Goal: Information Seeking & Learning: Learn about a topic

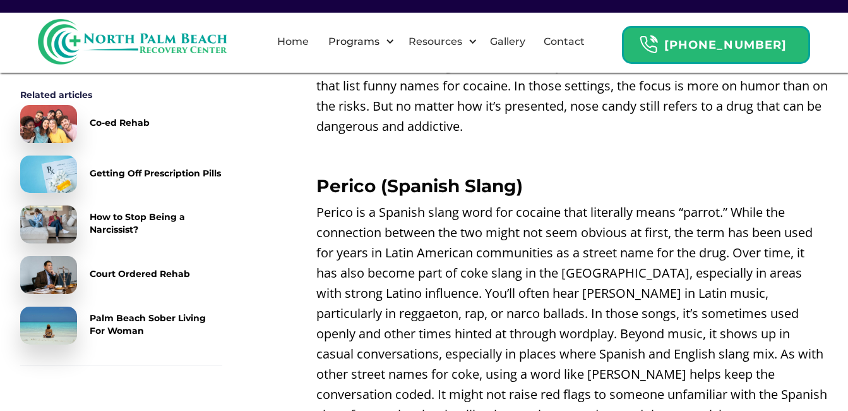
scroll to position [3138, 0]
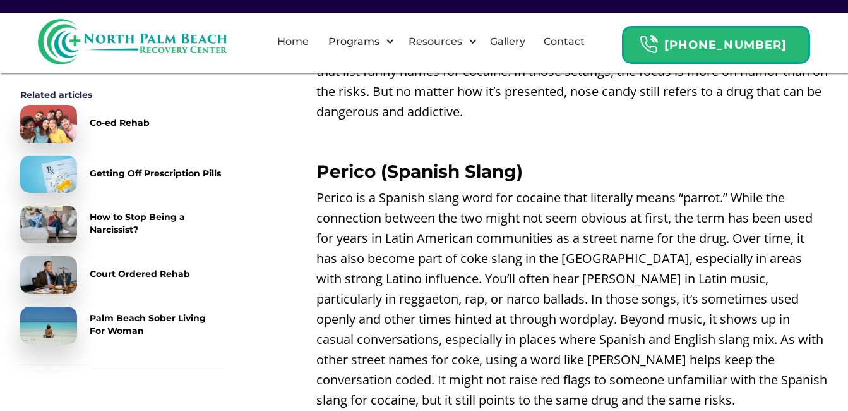
scroll to position [3201, 0]
